Goal: Task Accomplishment & Management: Use online tool/utility

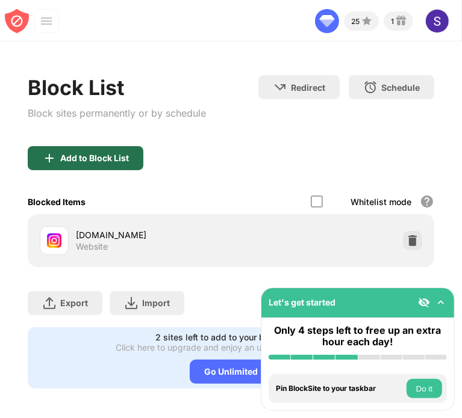
click at [115, 156] on div "Add to Block List" at bounding box center [94, 158] width 69 height 10
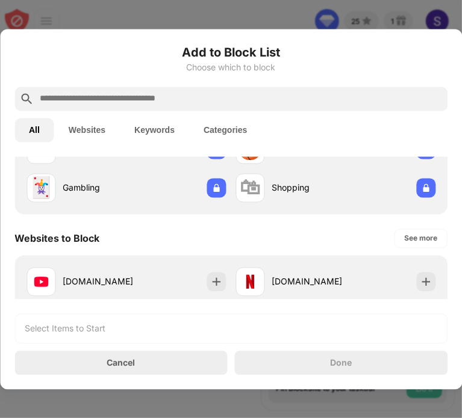
scroll to position [156, 0]
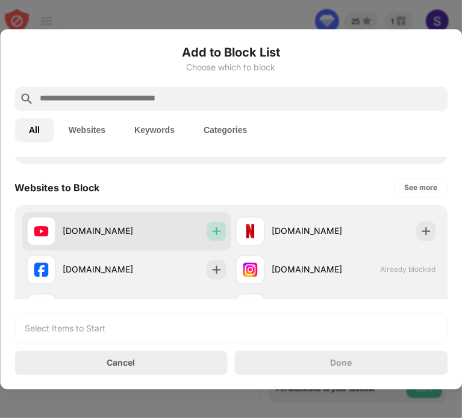
click at [212, 227] on img at bounding box center [217, 231] width 12 height 12
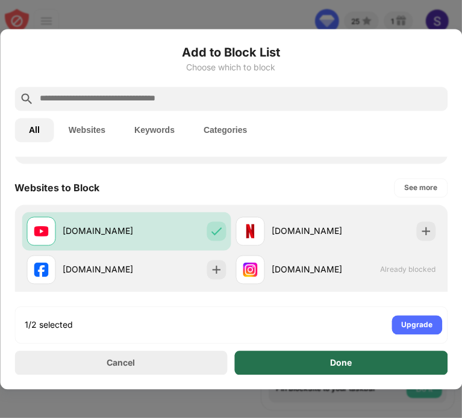
click at [287, 372] on div "Done" at bounding box center [341, 363] width 213 height 24
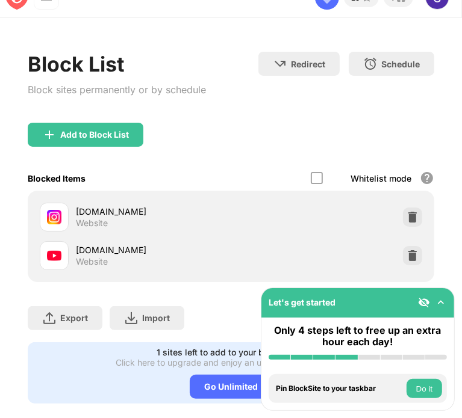
scroll to position [24, 0]
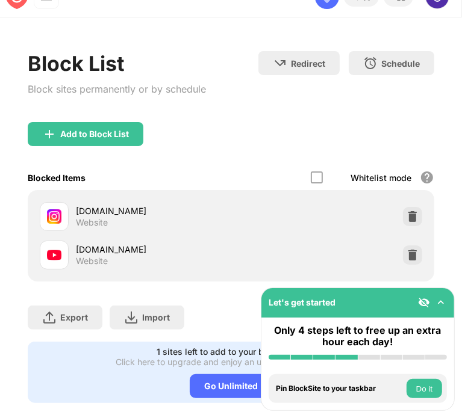
click at [422, 382] on button "Do it" at bounding box center [424, 388] width 36 height 19
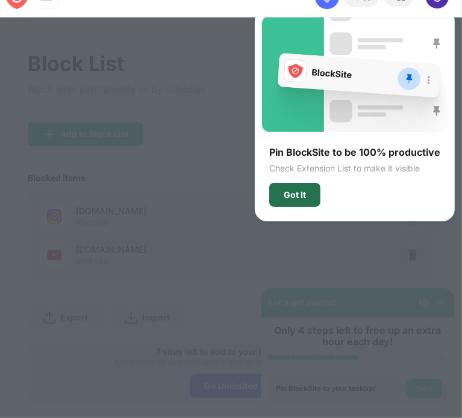
click at [303, 186] on div "Got It" at bounding box center [294, 195] width 51 height 24
